Goal: Task Accomplishment & Management: Manage account settings

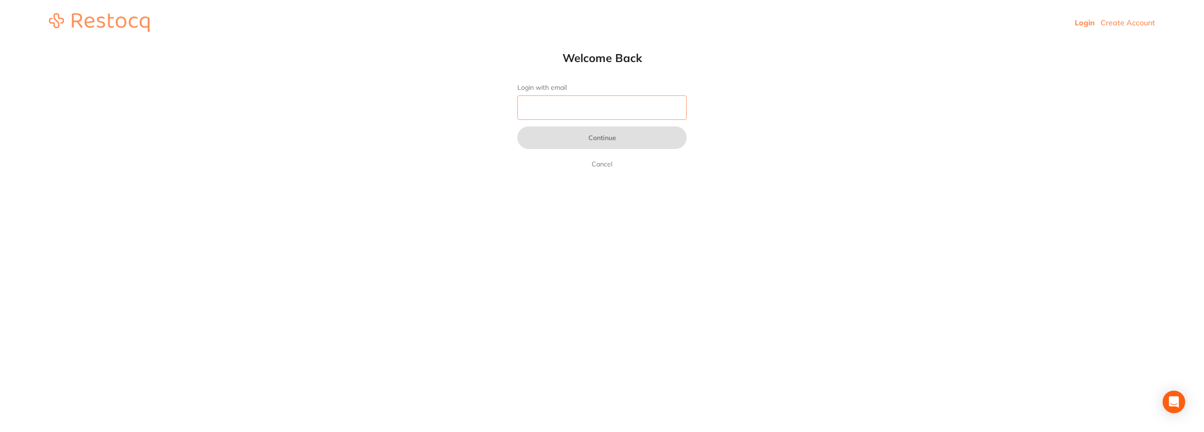
click at [597, 110] on input "Login with email" at bounding box center [601, 107] width 169 height 24
type input "piper.cameron@outlook.com"
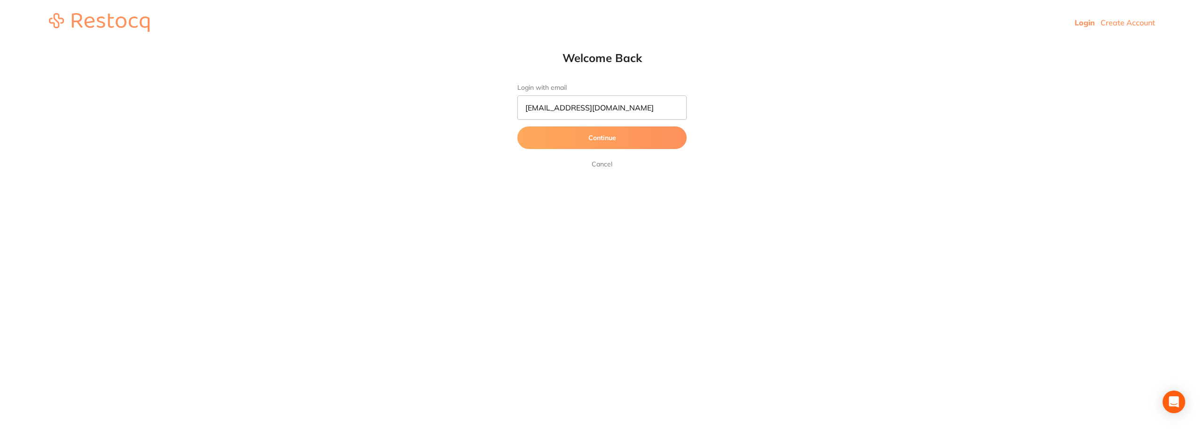
click at [573, 141] on button "Continue" at bounding box center [601, 138] width 169 height 23
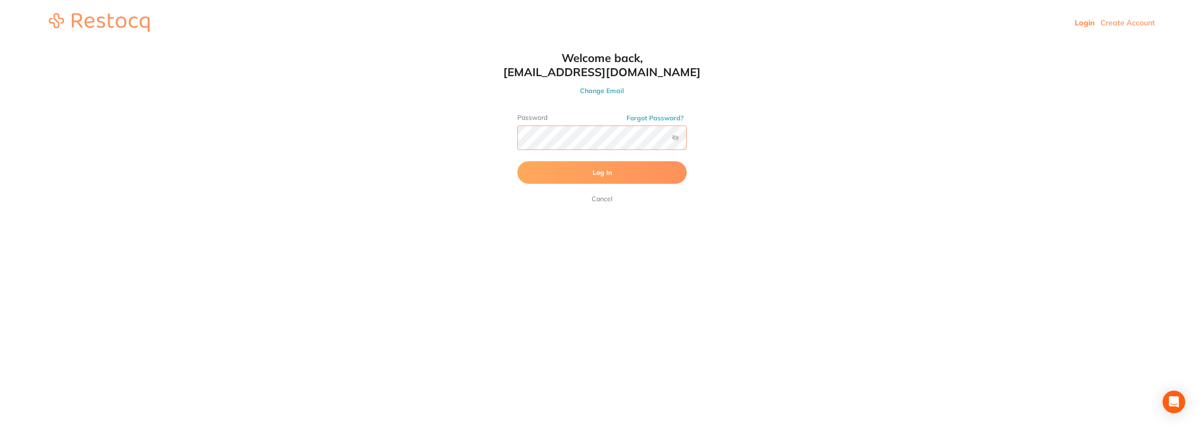
click at [517, 161] on button "Log In" at bounding box center [601, 172] width 169 height 23
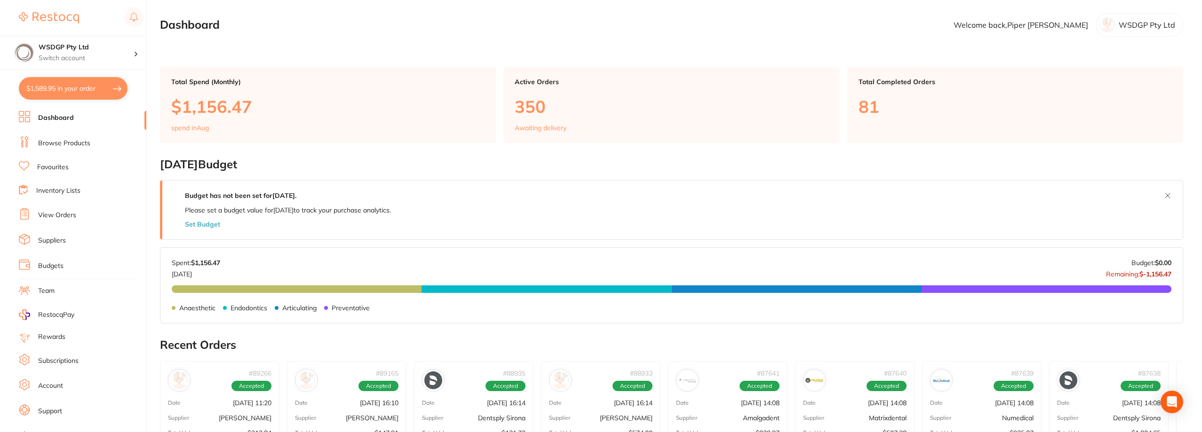
click at [79, 150] on li "Browse Products" at bounding box center [82, 143] width 127 height 14
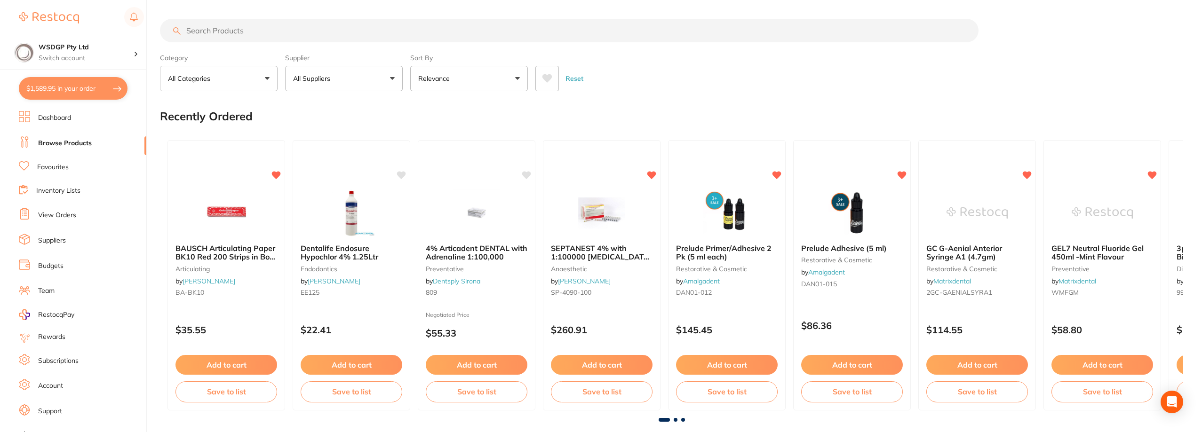
click at [64, 222] on li "View Orders" at bounding box center [82, 215] width 127 height 14
